Goal: Task Accomplishment & Management: Complete application form

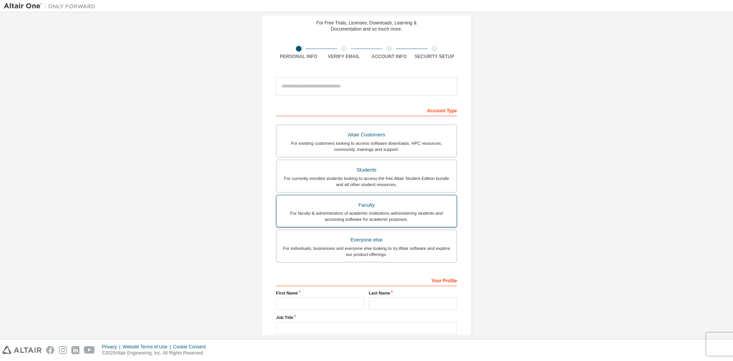
scroll to position [9, 0]
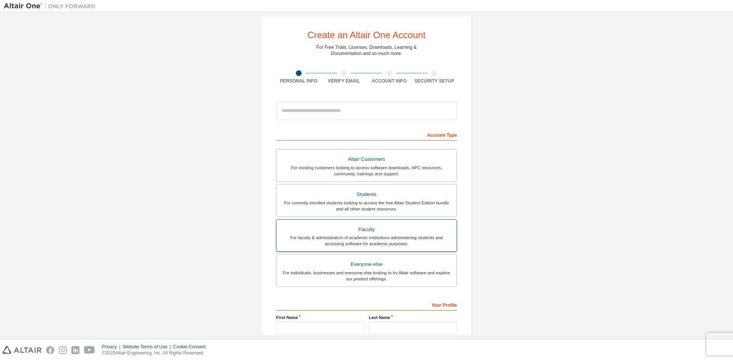
click at [384, 240] on div "For faculty & administrators of academic institutions administering students an…" at bounding box center [366, 240] width 171 height 12
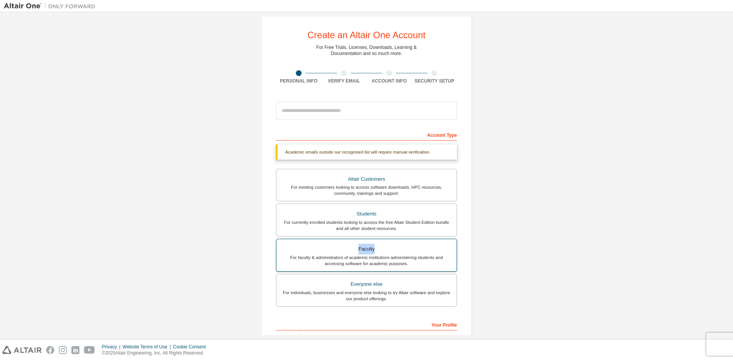
drag, startPoint x: 354, startPoint y: 249, endPoint x: 377, endPoint y: 249, distance: 22.5
click at [377, 249] on div "Faculty" at bounding box center [366, 249] width 171 height 11
copy div "Faculty"
click at [399, 220] on div "For currently enrolled students looking to access the free Altair Student Editi…" at bounding box center [366, 225] width 171 height 12
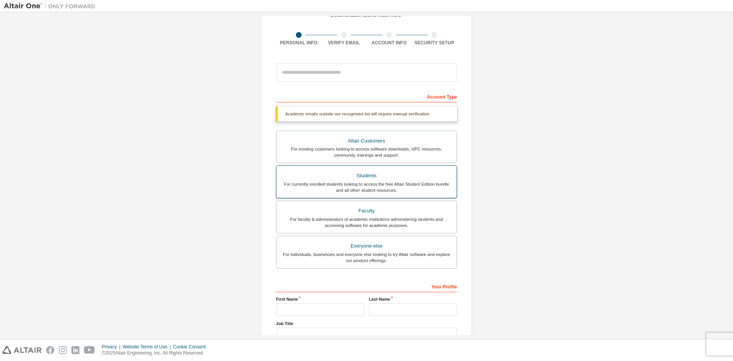
click at [434, 185] on div "For currently enrolled students looking to access the free Altair Student Editi…" at bounding box center [366, 187] width 171 height 12
click at [483, 186] on div "Create an Altair One Account For Free Trials, Licenses, Downloads, Learning & D…" at bounding box center [366, 181] width 725 height 424
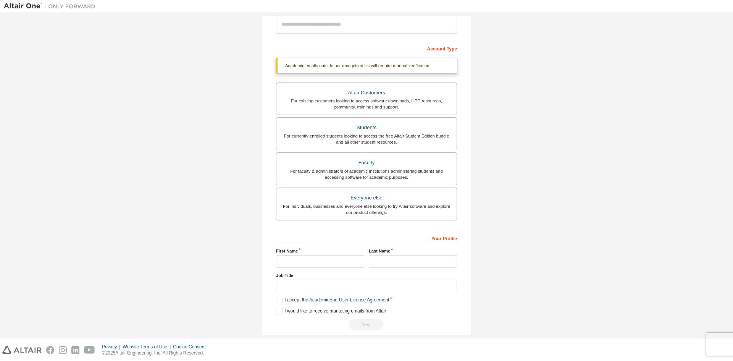
scroll to position [105, 0]
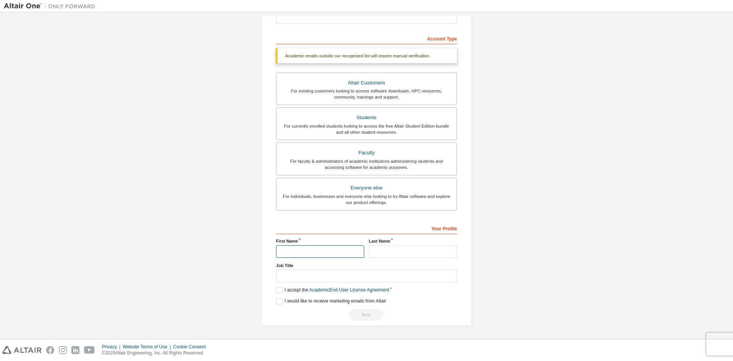
click at [343, 255] on input "text" at bounding box center [320, 251] width 88 height 13
type input "**********"
click at [378, 250] on input "text" at bounding box center [413, 251] width 88 height 13
type input "*******"
click at [371, 276] on input "text" at bounding box center [366, 276] width 181 height 13
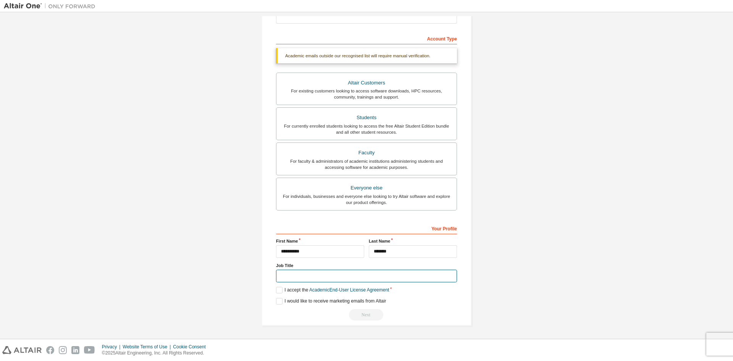
click at [371, 276] on input "text" at bounding box center [366, 276] width 181 height 13
type input "*******"
click at [278, 291] on label "I accept the Academic End-User License Agreement" at bounding box center [332, 290] width 113 height 6
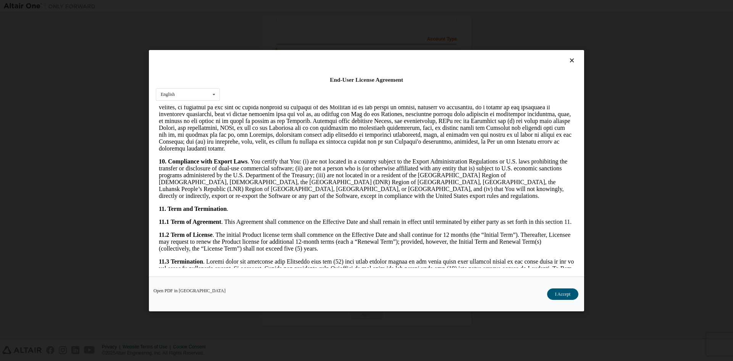
scroll to position [1146, 0]
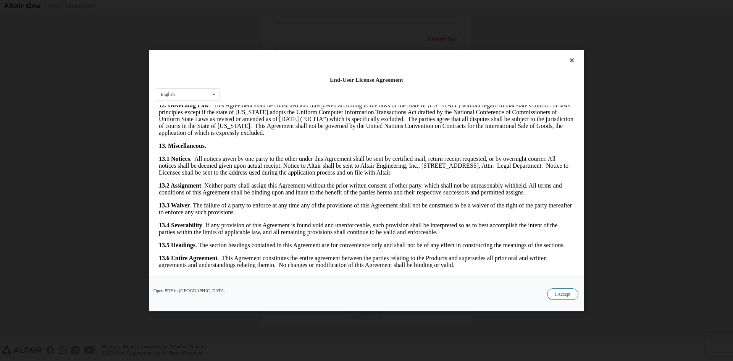
click at [564, 294] on button "I Accept" at bounding box center [562, 293] width 31 height 11
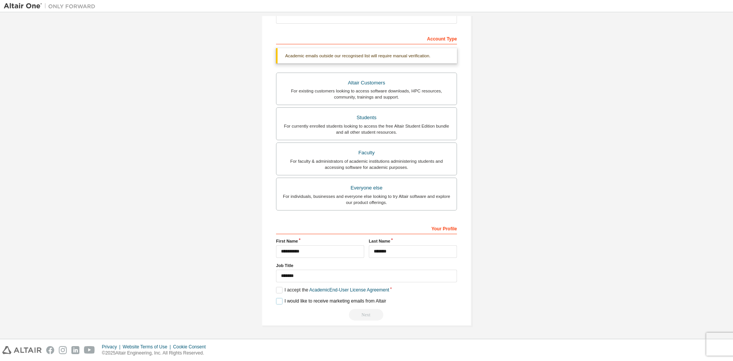
click at [277, 300] on label "I would like to receive marketing emails from Altair" at bounding box center [331, 301] width 110 height 6
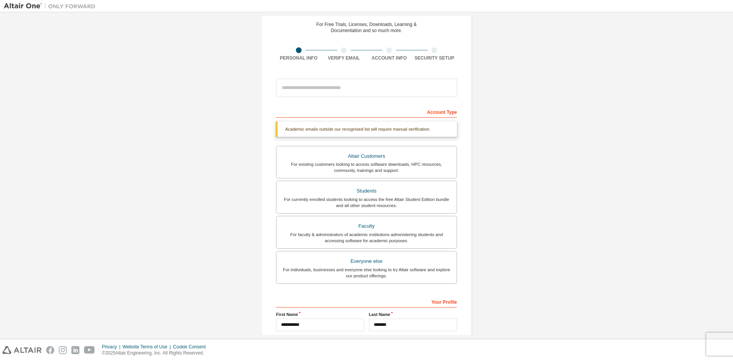
scroll to position [29, 0]
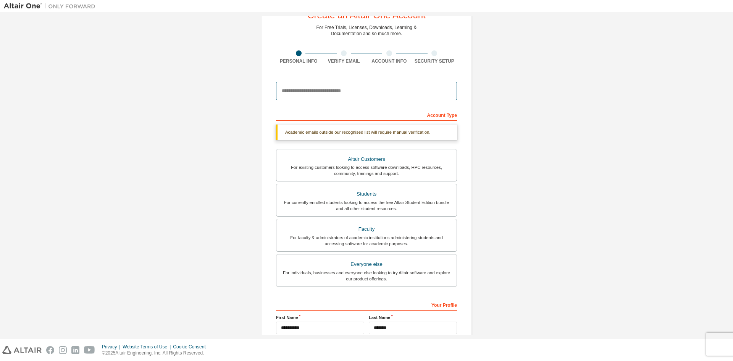
click at [354, 89] on input "email" at bounding box center [366, 91] width 181 height 18
type input "*"
click at [442, 130] on div "Academic emails outside our recognised list will require manual verification." at bounding box center [366, 131] width 181 height 15
click at [400, 132] on div "Academic emails outside our recognised list will require manual verification." at bounding box center [366, 131] width 181 height 15
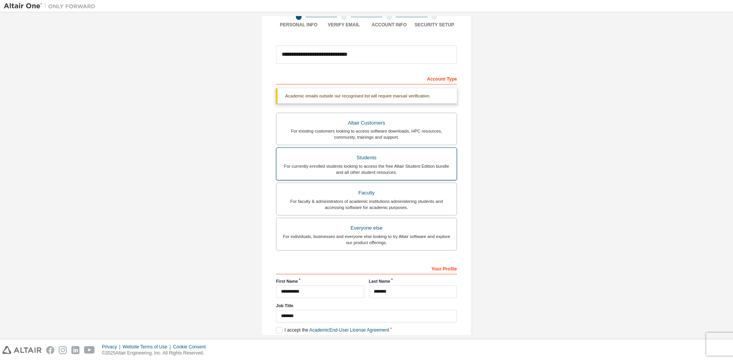
scroll to position [0, 0]
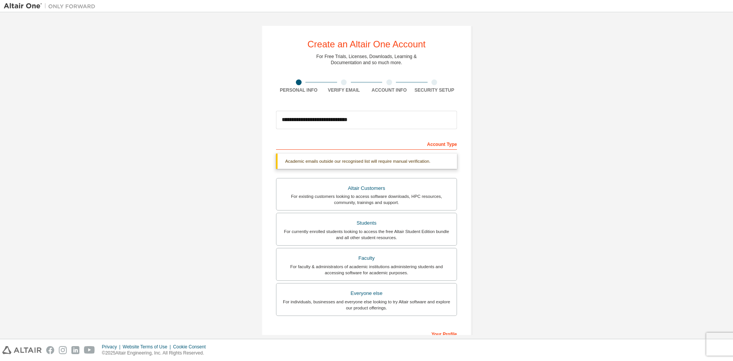
click at [341, 83] on div at bounding box center [344, 82] width 6 height 6
click at [299, 86] on div "Personal Info" at bounding box center [298, 86] width 45 height 14
click at [316, 118] on input "**********" at bounding box center [366, 120] width 181 height 18
click at [317, 120] on input "**********" at bounding box center [366, 120] width 181 height 18
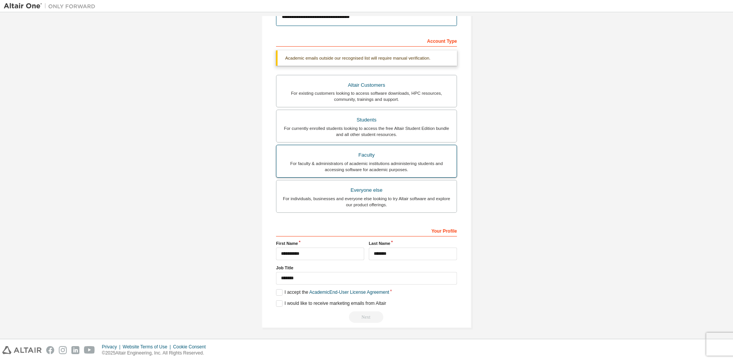
scroll to position [105, 0]
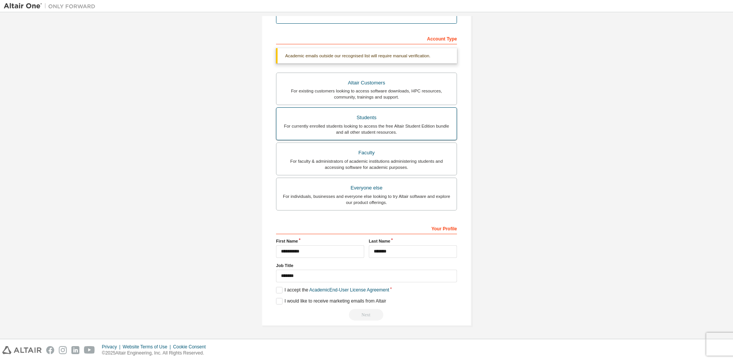
type input "**********"
click at [370, 128] on div "For currently enrolled students looking to access the free Altair Student Editi…" at bounding box center [366, 129] width 171 height 12
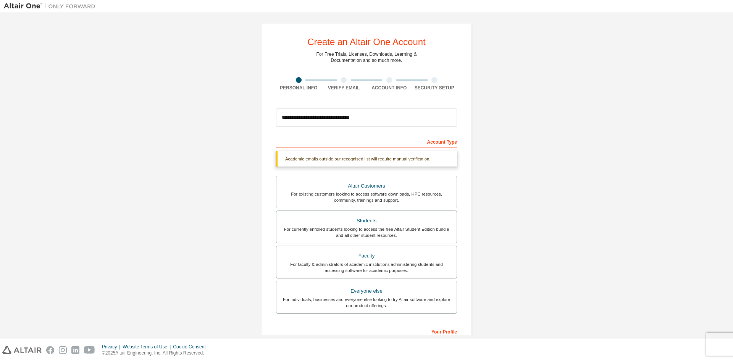
scroll to position [0, 0]
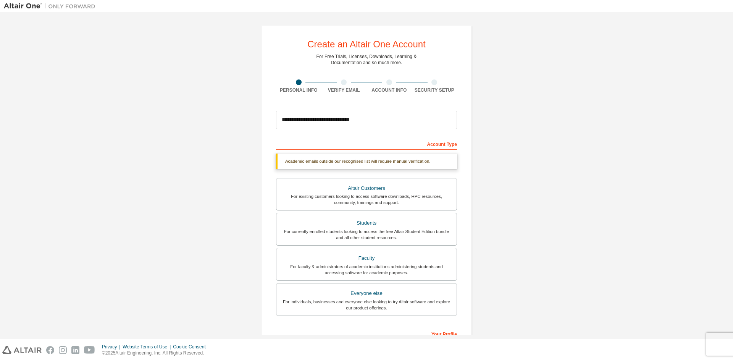
click at [434, 143] on div "Account Type" at bounding box center [366, 143] width 181 height 12
click at [408, 161] on div "Academic emails outside our recognised list will require manual verification." at bounding box center [366, 160] width 181 height 15
click at [363, 202] on div "For existing customers looking to access software downloads, HPC resources, com…" at bounding box center [366, 199] width 171 height 12
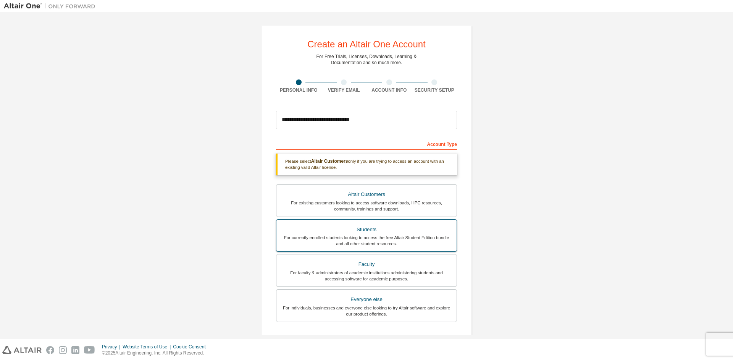
click at [366, 226] on div "Students" at bounding box center [366, 229] width 171 height 11
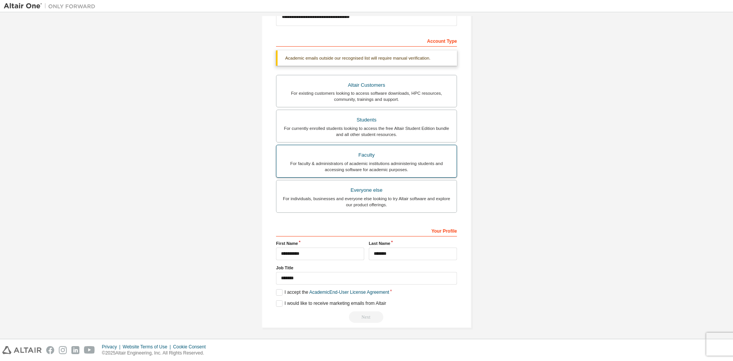
scroll to position [105, 0]
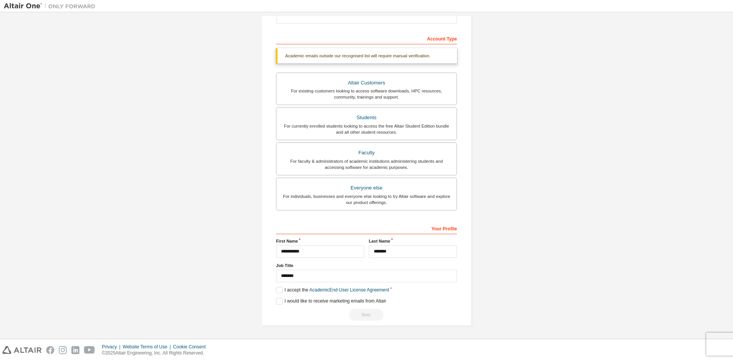
click at [361, 315] on div "Next" at bounding box center [366, 314] width 181 height 11
click at [276, 289] on label "I accept the Academic End-User License Agreement" at bounding box center [332, 290] width 113 height 6
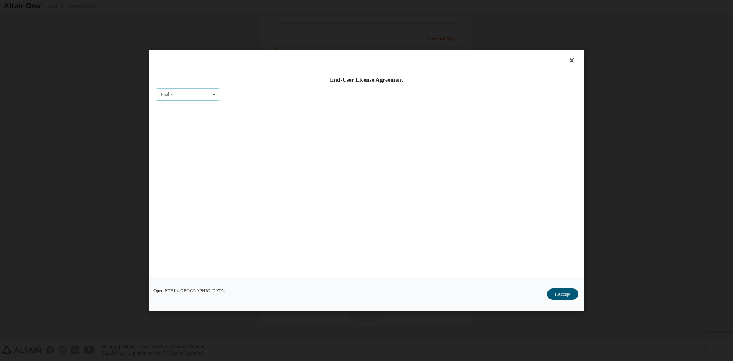
click at [210, 98] on icon at bounding box center [214, 94] width 10 height 12
click at [658, 184] on div "End-User License Agreement English English Open PDF in [GEOGRAPHIC_DATA] I Acce…" at bounding box center [366, 180] width 733 height 361
click at [572, 62] on icon at bounding box center [572, 60] width 8 height 7
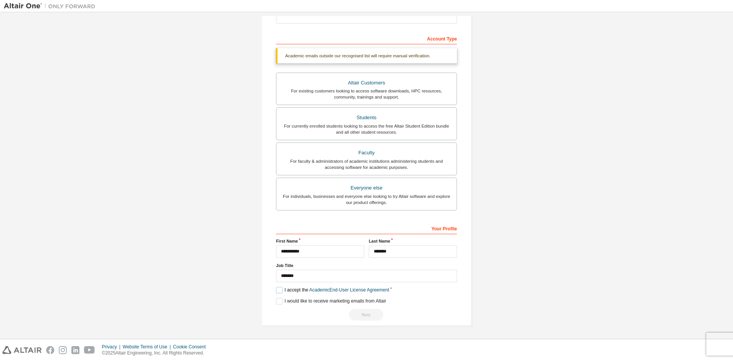
click at [278, 288] on label "I accept the Academic End-User License Agreement" at bounding box center [332, 290] width 113 height 6
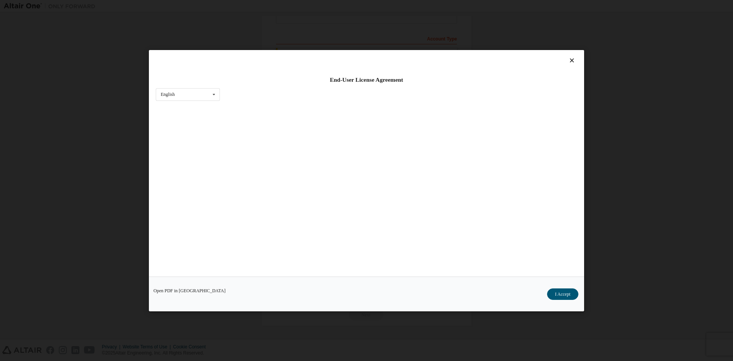
click at [568, 59] on icon at bounding box center [572, 60] width 8 height 7
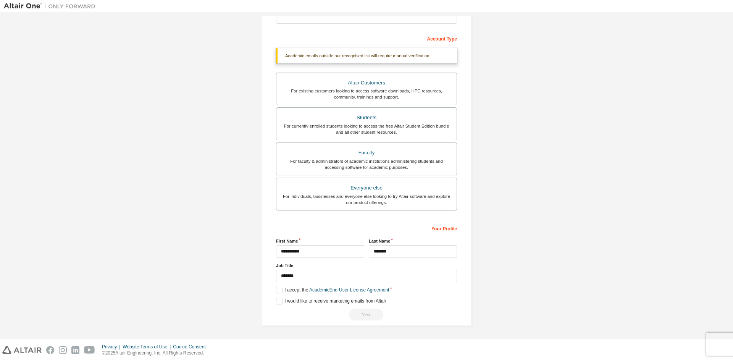
click at [578, 302] on div "**********" at bounding box center [366, 123] width 725 height 424
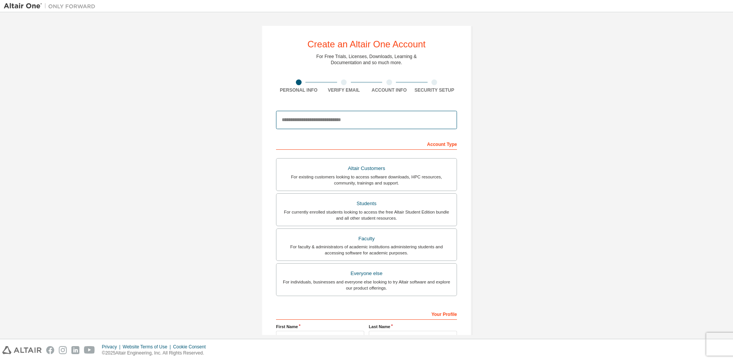
click at [358, 122] on input "email" at bounding box center [366, 120] width 181 height 18
type input "**********"
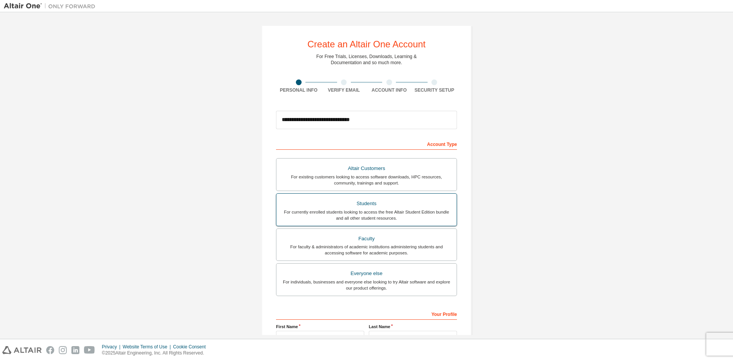
click at [350, 201] on div "Students" at bounding box center [366, 203] width 171 height 11
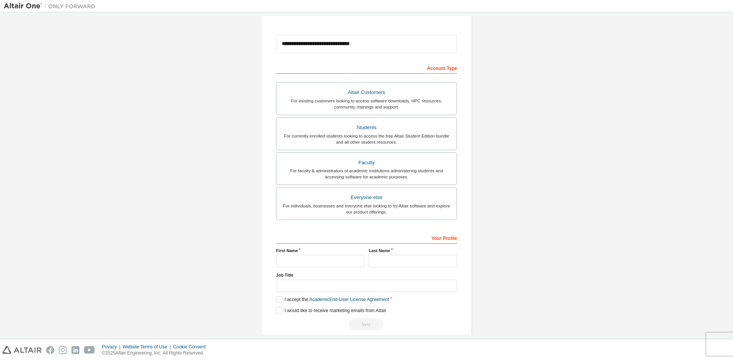
scroll to position [76, 0]
click at [328, 259] on input "text" at bounding box center [320, 260] width 88 height 13
type input "**********"
click at [384, 257] on input "text" at bounding box center [413, 260] width 88 height 13
type input "*******"
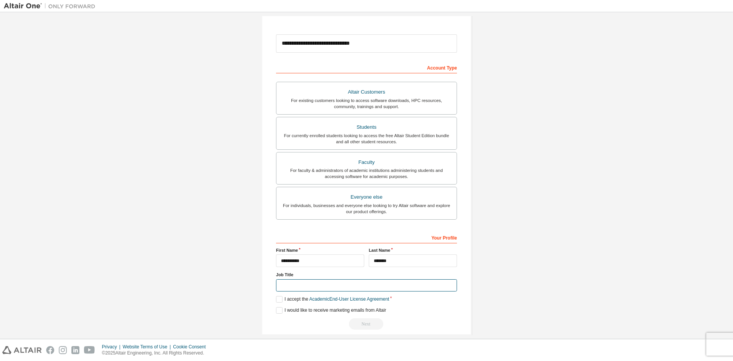
click at [386, 286] on input "text" at bounding box center [366, 285] width 181 height 13
type input "*******"
click at [276, 298] on label "I accept the Academic End-User License Agreement" at bounding box center [332, 299] width 113 height 6
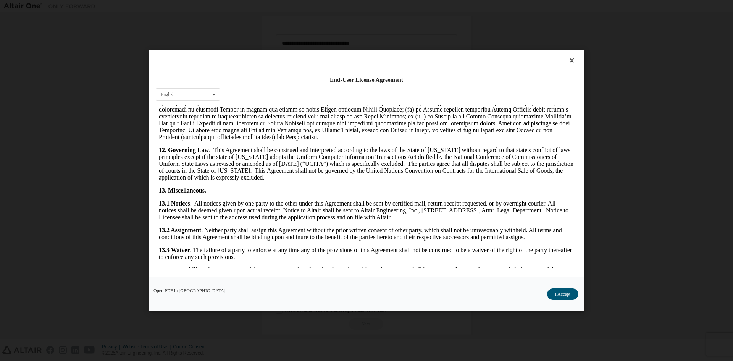
scroll to position [1146, 0]
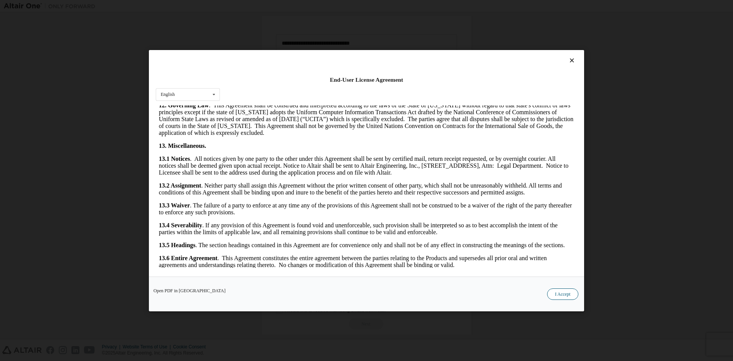
click at [556, 296] on button "I Accept" at bounding box center [562, 293] width 31 height 11
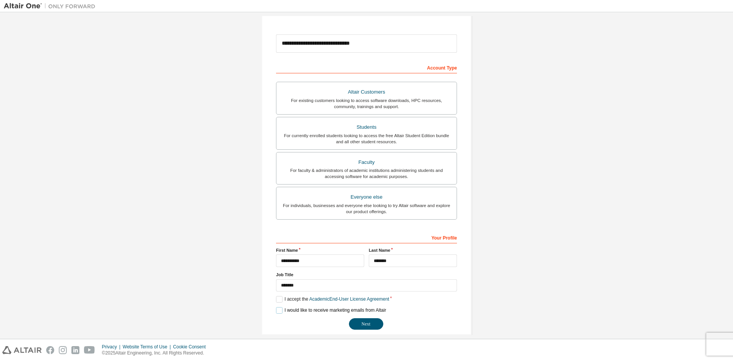
click at [276, 313] on label "I would like to receive marketing emails from Altair" at bounding box center [331, 310] width 110 height 6
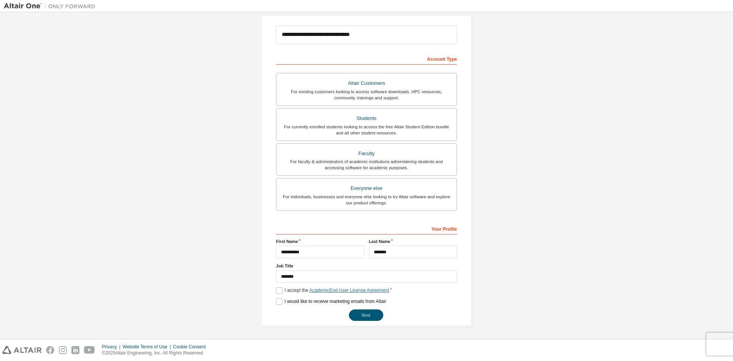
scroll to position [86, 0]
drag, startPoint x: 283, startPoint y: 302, endPoint x: 320, endPoint y: 301, distance: 37.1
click at [319, 301] on label "I would like to receive marketing emails from Altair" at bounding box center [331, 301] width 110 height 6
click at [289, 301] on label "I would like to receive marketing emails from Altair" at bounding box center [331, 301] width 110 height 6
drag, startPoint x: 283, startPoint y: 302, endPoint x: 339, endPoint y: 300, distance: 56.5
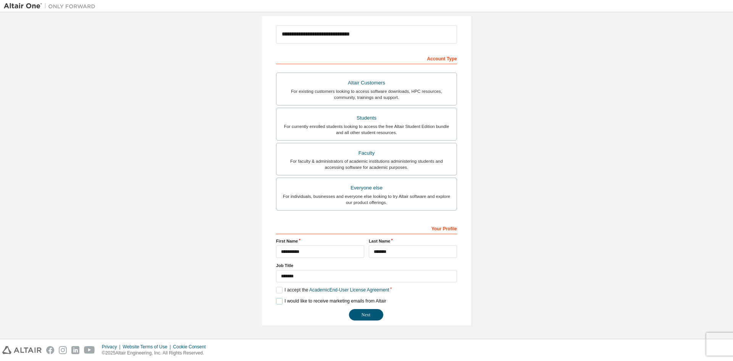
click at [339, 300] on label "I would like to receive marketing emails from Altair" at bounding box center [331, 301] width 110 height 6
click at [280, 301] on label "I would like to receive marketing emails from Altair" at bounding box center [331, 301] width 110 height 6
click at [410, 305] on div "**********" at bounding box center [366, 271] width 181 height 99
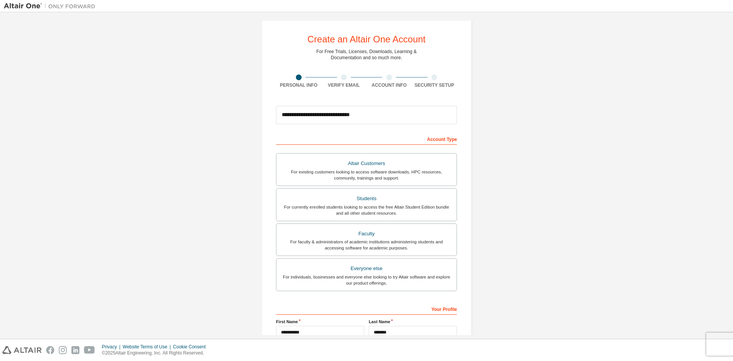
scroll to position [0, 0]
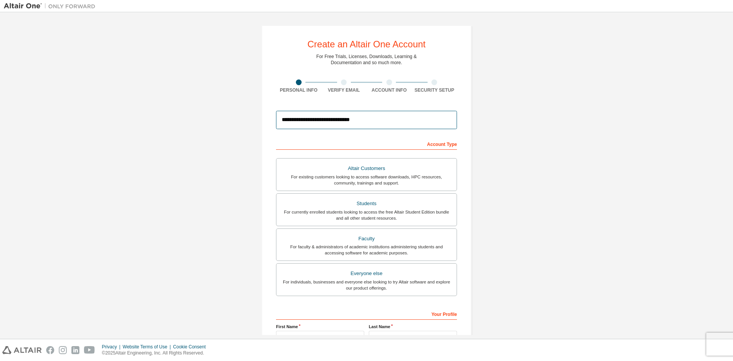
click at [372, 121] on input "**********" at bounding box center [366, 120] width 181 height 18
click at [236, 206] on div "**********" at bounding box center [366, 218] width 725 height 404
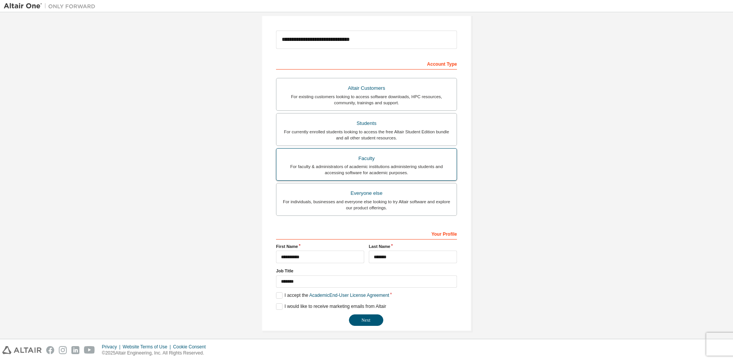
scroll to position [86, 0]
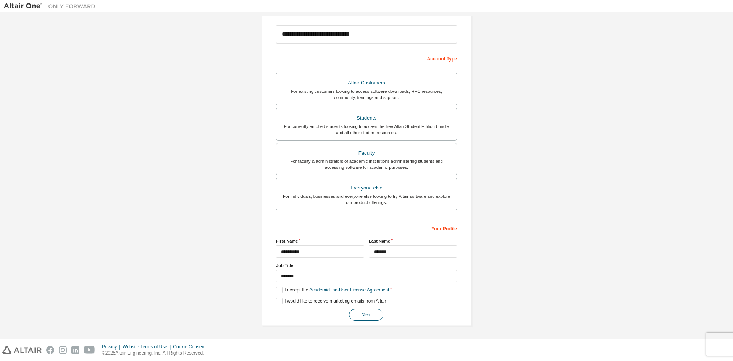
click at [356, 315] on button "Next" at bounding box center [366, 314] width 34 height 11
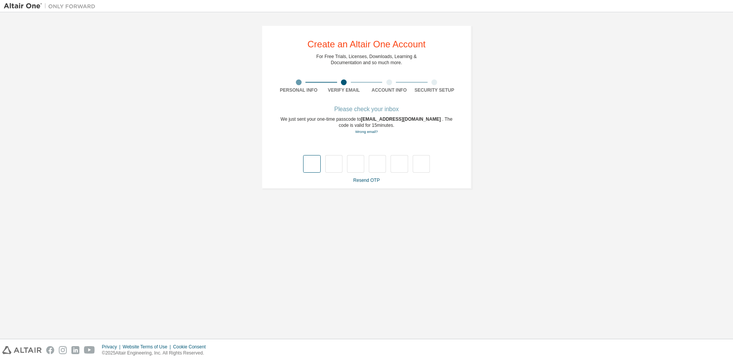
click at [316, 167] on input "text" at bounding box center [311, 164] width 17 height 18
type input "*"
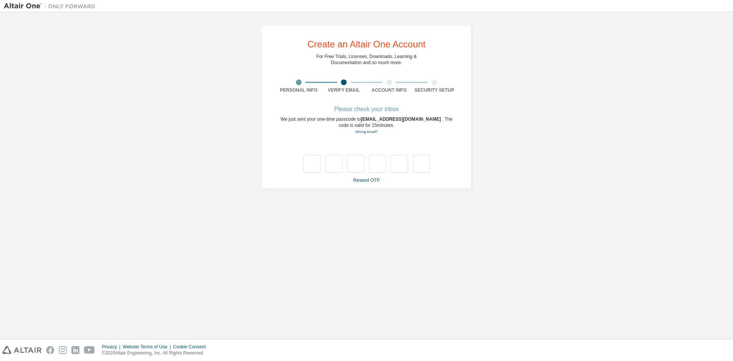
type input "*"
